Goal: Information Seeking & Learning: Learn about a topic

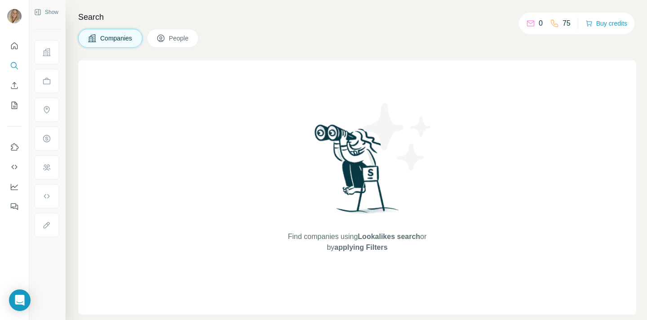
click at [563, 23] on p "75" at bounding box center [567, 23] width 8 height 11
click at [177, 40] on span "People" at bounding box center [179, 38] width 21 height 9
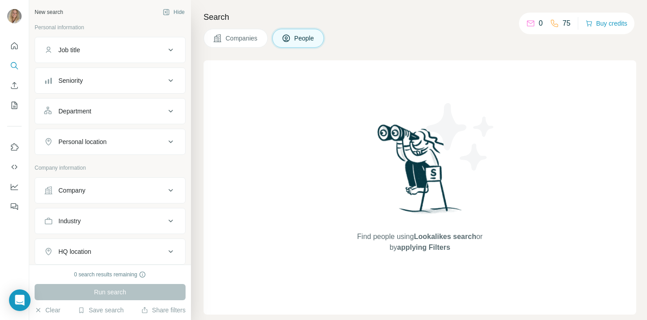
click at [105, 138] on div "Personal location" at bounding box center [82, 141] width 48 height 9
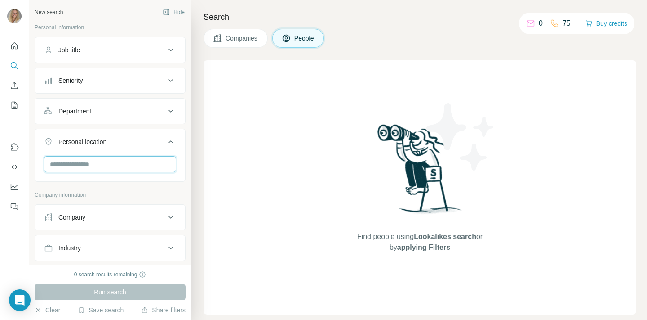
click at [96, 165] on input "text" at bounding box center [110, 164] width 132 height 16
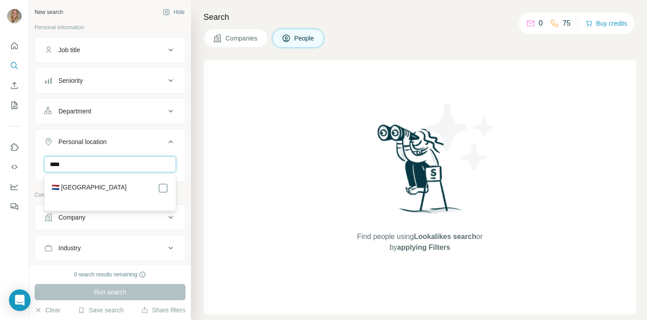
type input "****"
click at [89, 184] on label "🇳🇱 [GEOGRAPHIC_DATA]" at bounding box center [89, 187] width 75 height 11
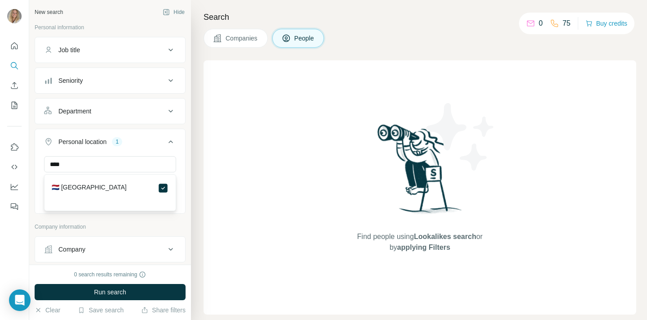
click at [118, 46] on div "Job title" at bounding box center [104, 49] width 121 height 9
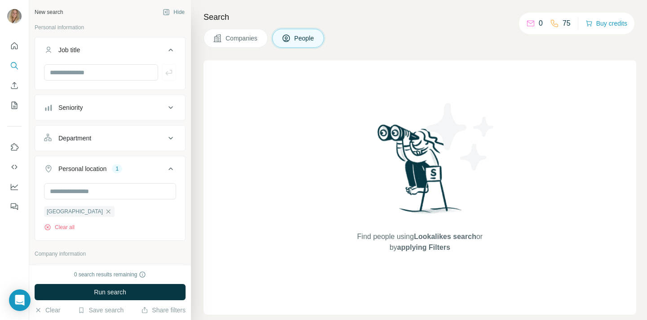
click at [141, 141] on div "Department" at bounding box center [104, 137] width 121 height 9
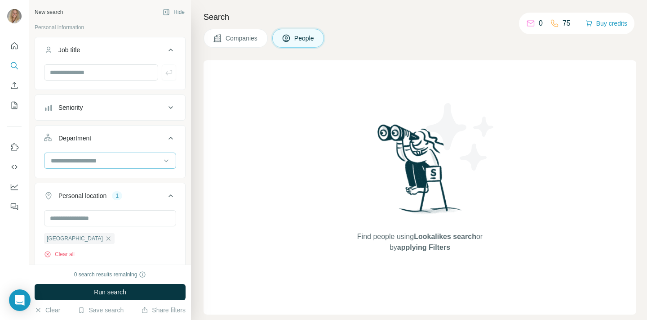
click at [100, 159] on input at bounding box center [105, 161] width 111 height 10
type input "*****"
click at [105, 159] on input "*****" at bounding box center [105, 161] width 111 height 10
click at [115, 158] on input at bounding box center [105, 161] width 111 height 10
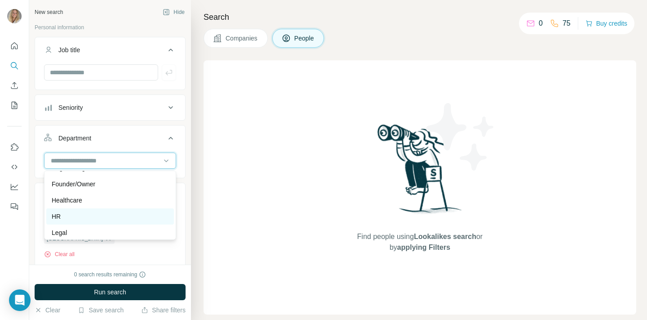
scroll to position [112, 0]
click at [104, 211] on div "HR" at bounding box center [110, 214] width 117 height 9
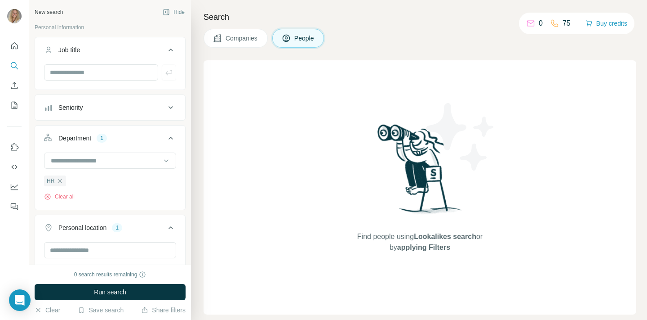
click at [101, 106] on div "Seniority" at bounding box center [104, 107] width 121 height 9
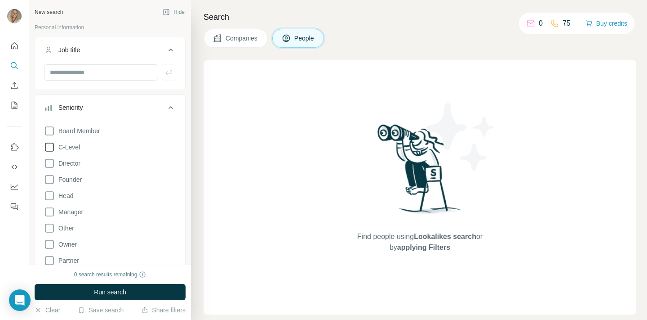
click at [47, 145] on icon at bounding box center [49, 147] width 11 height 11
click at [49, 158] on icon at bounding box center [49, 163] width 11 height 11
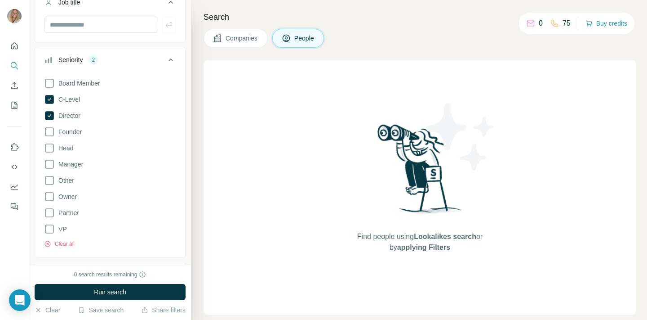
scroll to position [54, 0]
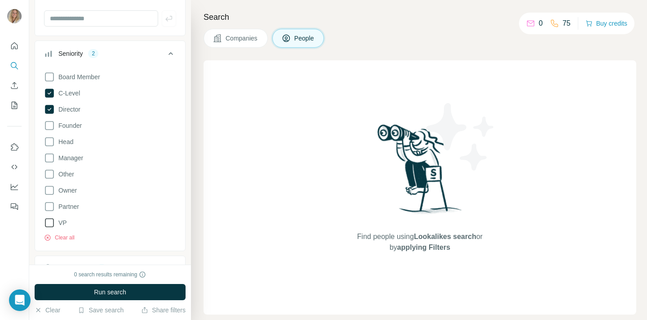
click at [49, 223] on icon at bounding box center [49, 222] width 11 height 11
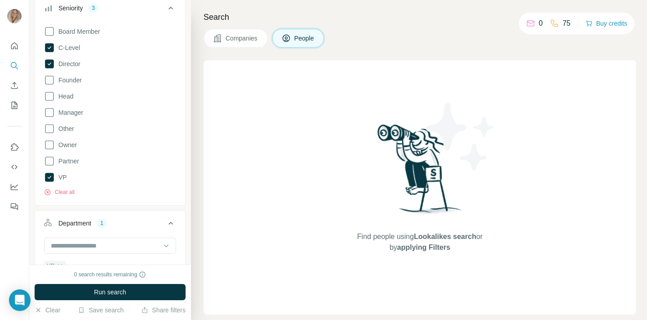
scroll to position [114, 0]
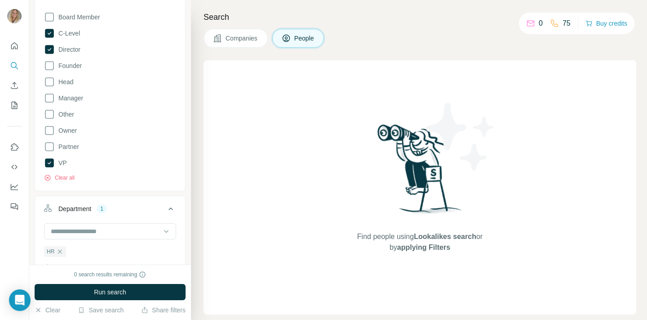
click at [206, 49] on div "Search Companies People Find people using Lookalikes search or by applying Filt…" at bounding box center [419, 160] width 456 height 320
click at [200, 62] on div "Search Companies People Find people using Lookalikes search or by applying Filt…" at bounding box center [419, 160] width 456 height 320
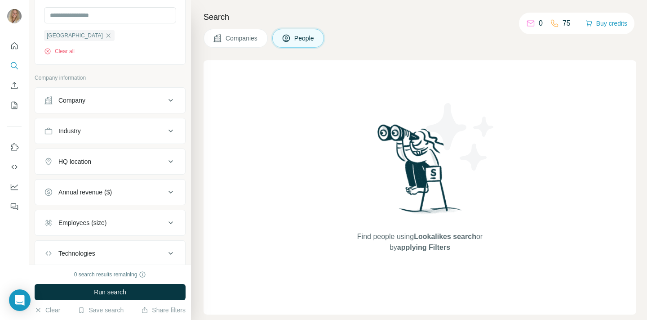
scroll to position [441, 0]
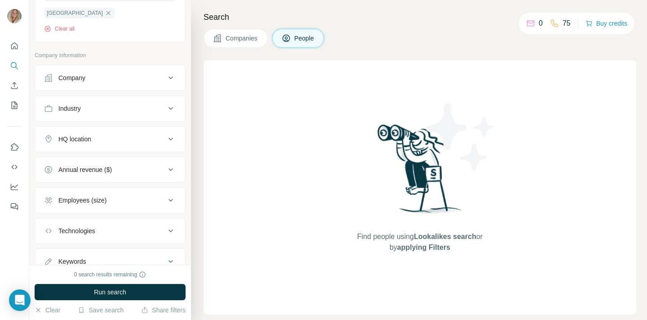
click at [164, 136] on div "HQ location" at bounding box center [104, 138] width 121 height 9
click at [196, 62] on div "Search Companies People Find people using Lookalikes search or by applying Filt…" at bounding box center [419, 160] width 456 height 320
click at [153, 226] on div "Employees (size)" at bounding box center [104, 226] width 121 height 9
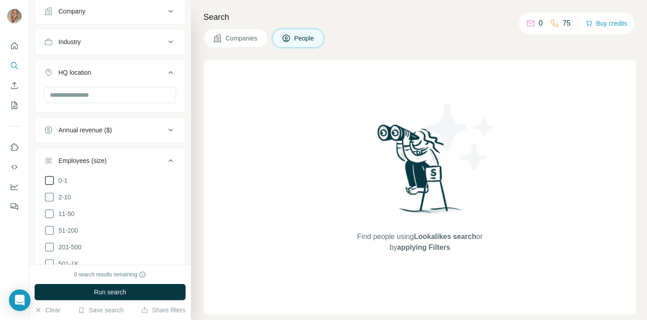
scroll to position [513, 0]
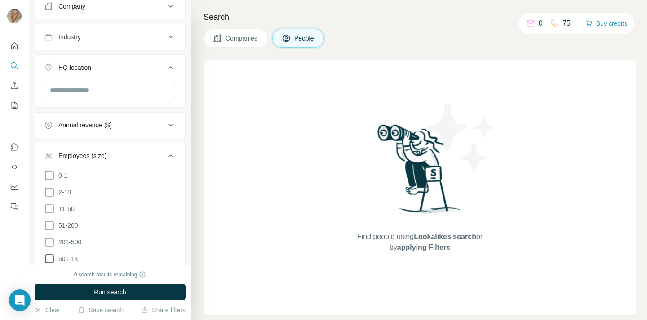
click at [49, 257] on icon at bounding box center [49, 258] width 11 height 11
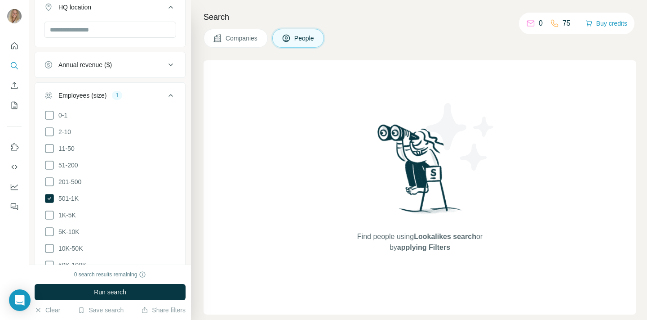
click at [48, 214] on icon at bounding box center [49, 214] width 11 height 11
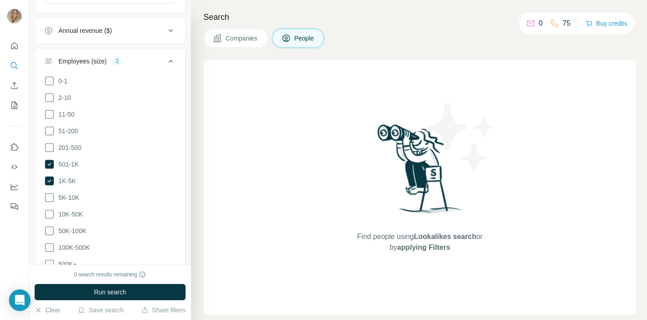
scroll to position [614, 0]
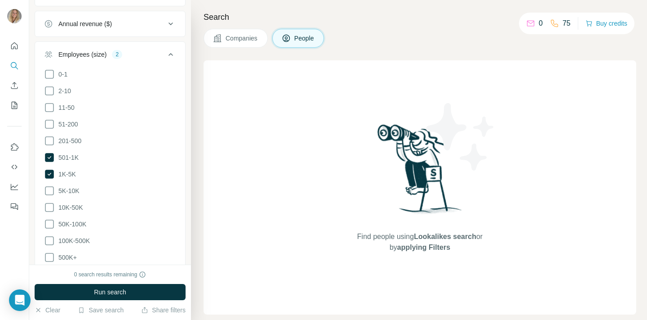
click at [202, 61] on div "Search Companies People Find people using Lookalikes search or by applying Filt…" at bounding box center [419, 160] width 456 height 320
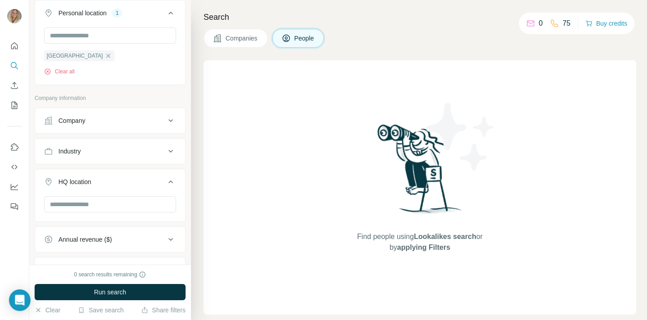
scroll to position [390, 0]
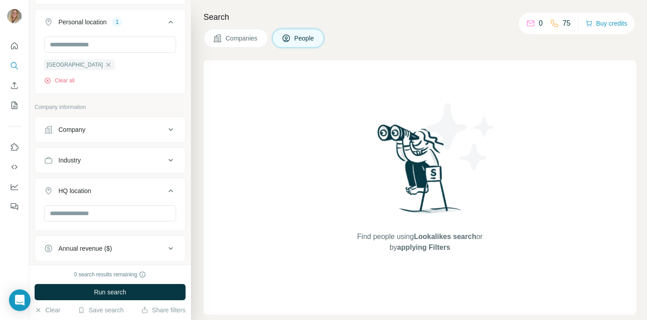
click at [115, 157] on div "Industry" at bounding box center [104, 160] width 121 height 9
click at [111, 183] on input at bounding box center [105, 183] width 111 height 10
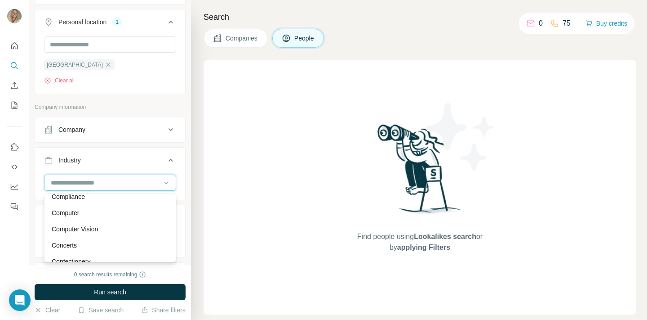
scroll to position [1723, 0]
click at [119, 211] on div "Computer" at bounding box center [110, 211] width 117 height 9
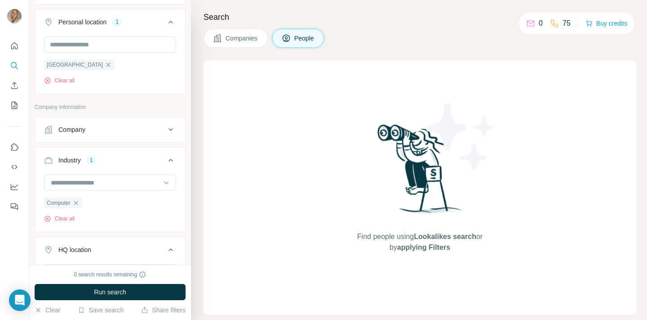
scroll to position [423, 0]
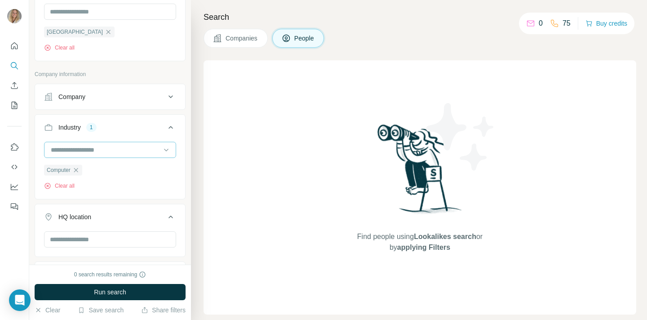
scroll to position [425, 0]
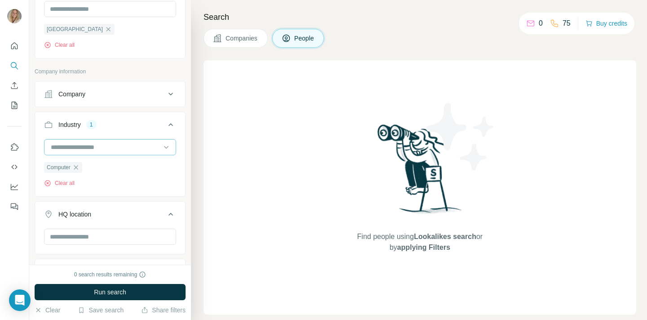
click at [106, 144] on input at bounding box center [105, 147] width 111 height 10
click at [78, 144] on input at bounding box center [105, 147] width 111 height 10
click at [71, 147] on input at bounding box center [105, 147] width 111 height 10
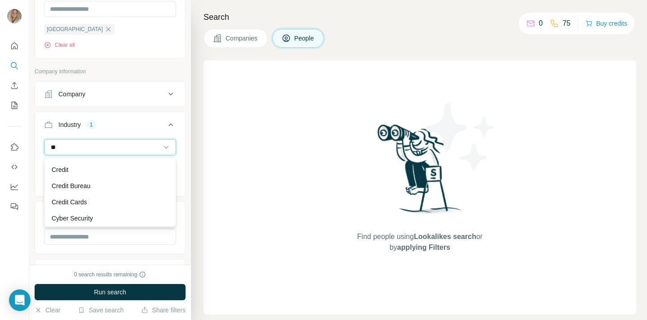
type input "*"
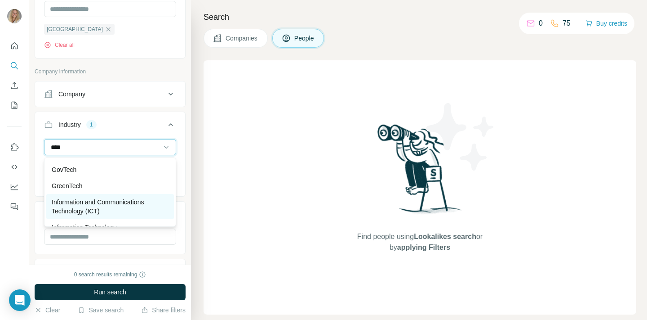
type input "****"
click at [94, 204] on p "Information and Communications Technology (ICT)" at bounding box center [110, 206] width 117 height 18
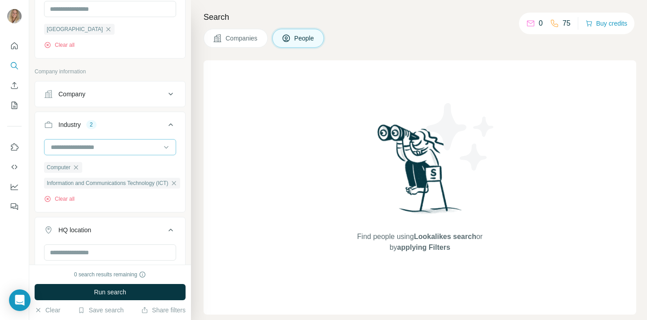
click at [98, 146] on input at bounding box center [105, 147] width 111 height 10
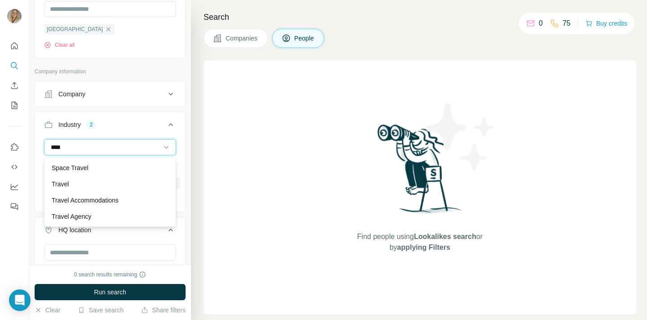
scroll to position [32, 0]
type input "*****"
click at [84, 183] on div "Travel" at bounding box center [110, 183] width 117 height 9
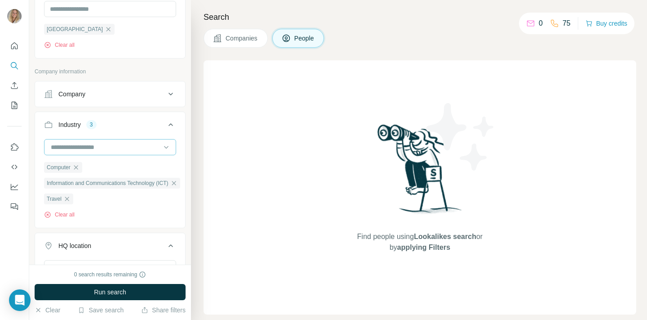
click at [97, 146] on input at bounding box center [105, 147] width 111 height 10
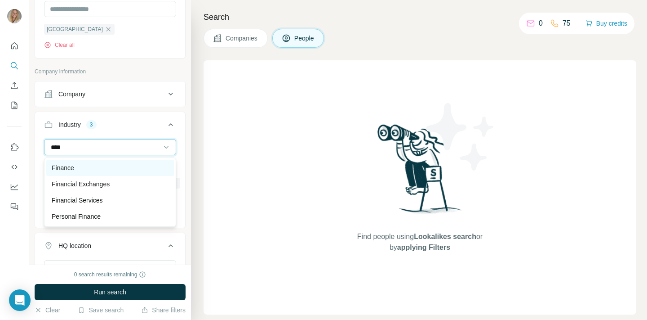
type input "****"
click at [91, 167] on div "Finance" at bounding box center [110, 167] width 117 height 9
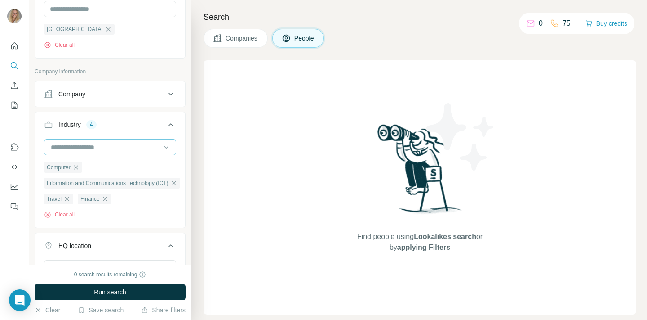
click at [93, 143] on input at bounding box center [105, 147] width 111 height 10
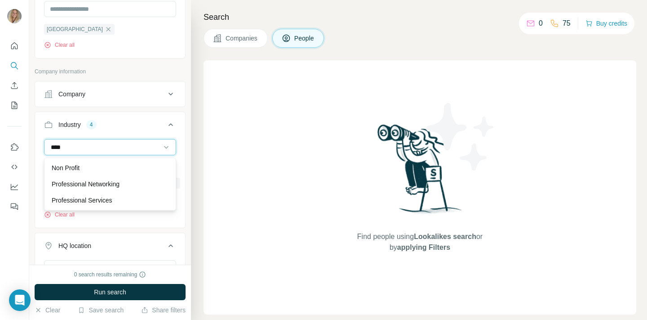
type input "****"
click at [91, 199] on p "Professional Services" at bounding box center [82, 200] width 61 height 9
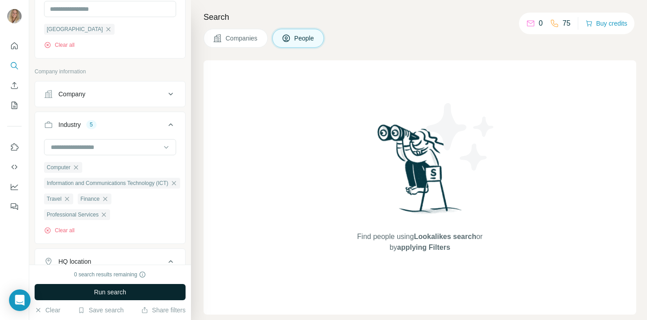
click at [108, 289] on span "Run search" at bounding box center [110, 291] width 32 height 9
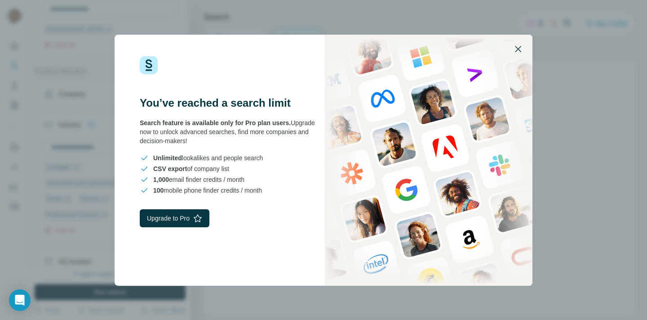
click at [519, 46] on icon "button" at bounding box center [518, 49] width 11 height 11
